Goal: Task Accomplishment & Management: Manage account settings

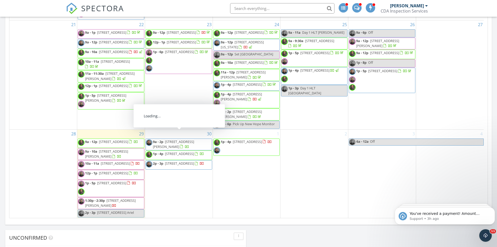
click at [175, 139] on span "9a - 2p 6861 Hunt Dr, Macungie 18062" at bounding box center [179, 144] width 66 height 10
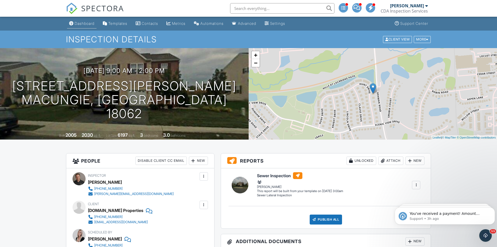
click at [83, 26] on link "Dashboard" at bounding box center [82, 24] width 30 height 10
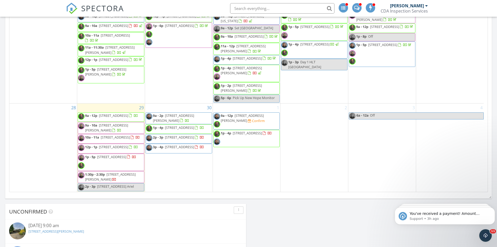
scroll to position [207, 0]
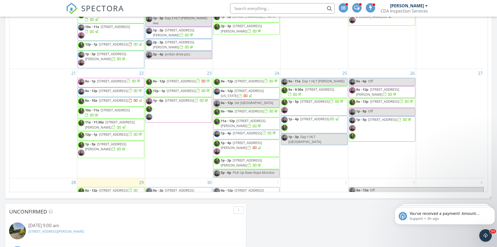
click at [384, 141] on span "1p - 5p 3370 Lower Saucon Rd, Hellertown 18055" at bounding box center [380, 129] width 63 height 24
